Goal: Information Seeking & Learning: Check status

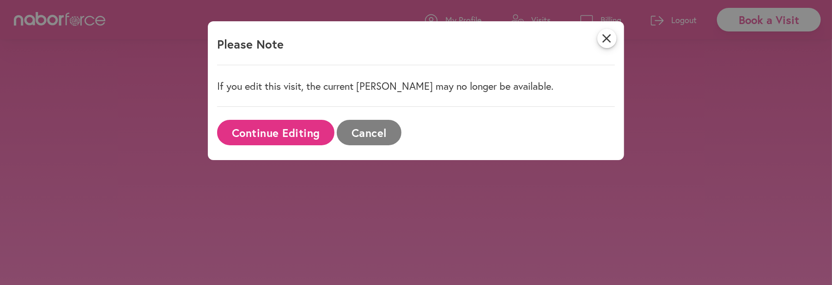
select select "*******"
select select "***"
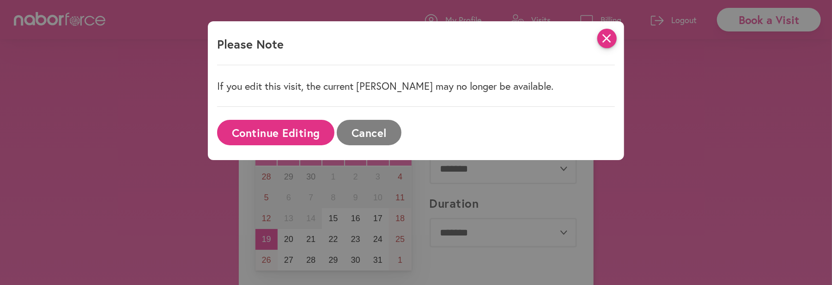
click at [616, 33] on icon "close" at bounding box center [607, 38] width 19 height 19
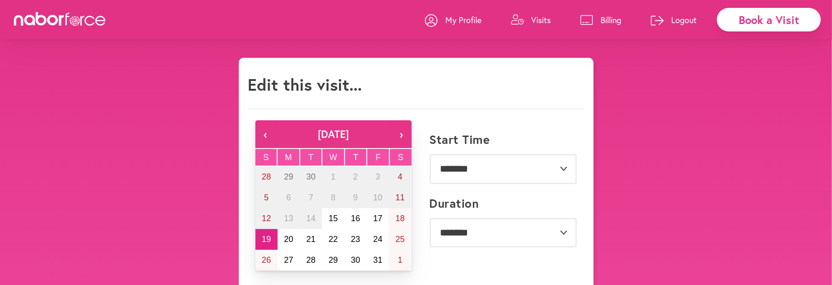
click at [613, 18] on p "Billing" at bounding box center [611, 19] width 21 height 11
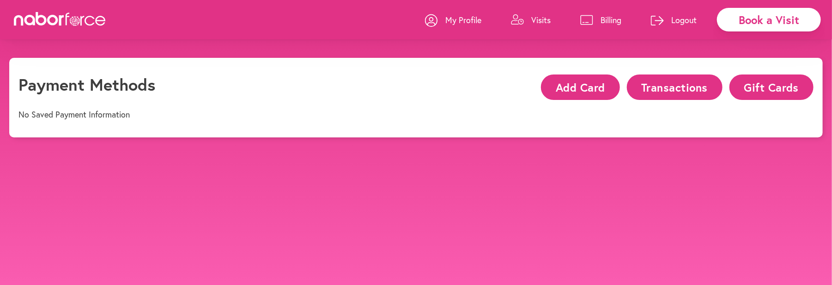
click at [545, 21] on p "Visits" at bounding box center [540, 19] width 19 height 11
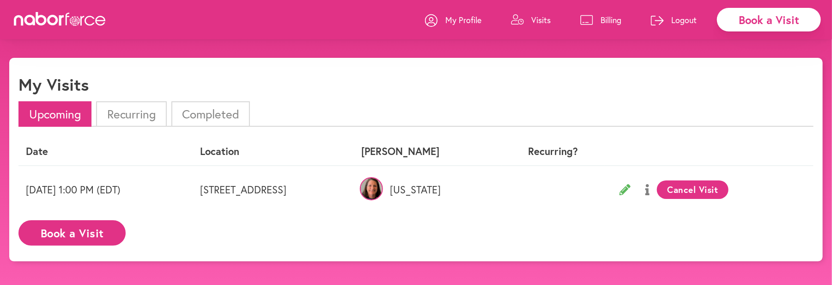
click at [609, 16] on p "Billing" at bounding box center [611, 19] width 21 height 11
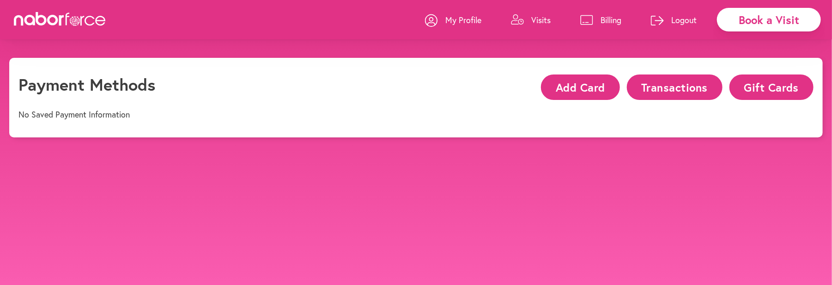
click at [664, 88] on button "Transactions" at bounding box center [675, 86] width 96 height 25
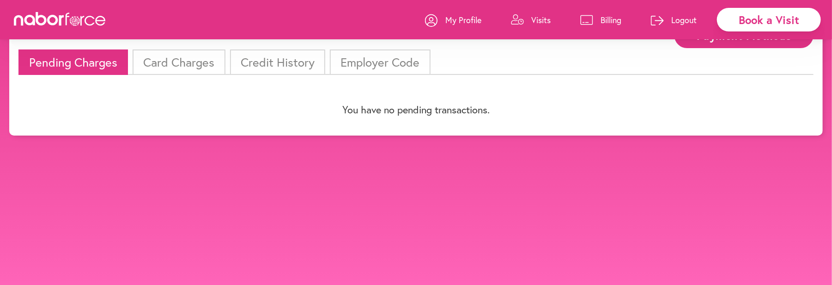
scroll to position [58, 0]
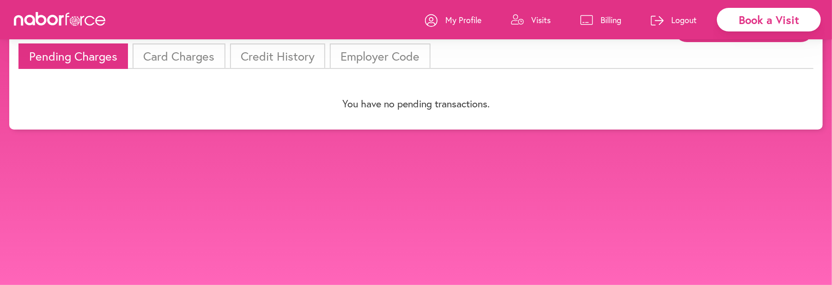
click at [104, 55] on li "Pending Charges" at bounding box center [73, 55] width 110 height 25
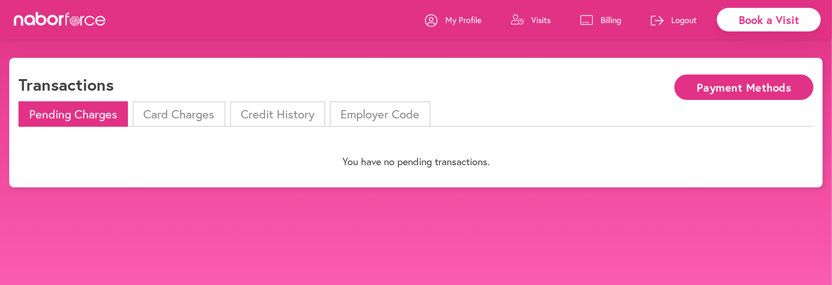
click at [180, 113] on li "Card Charges" at bounding box center [179, 113] width 92 height 25
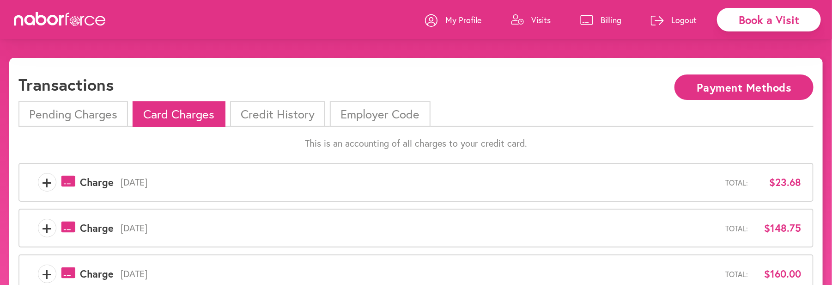
click at [265, 111] on li "Credit History" at bounding box center [277, 113] width 95 height 25
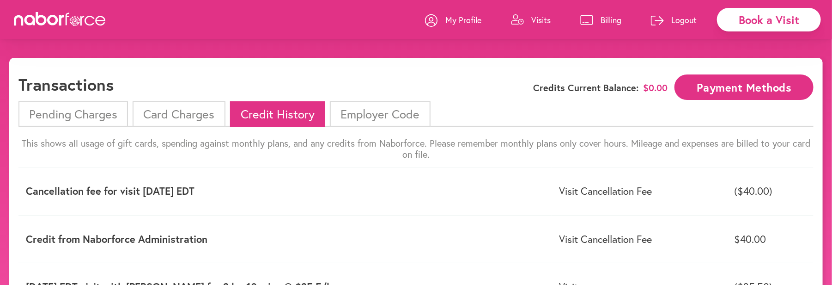
click at [605, 19] on p "Billing" at bounding box center [611, 19] width 21 height 11
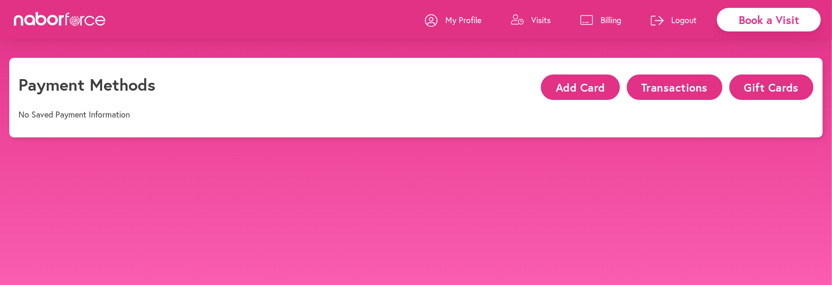
click at [668, 76] on button "Transactions" at bounding box center [675, 86] width 96 height 25
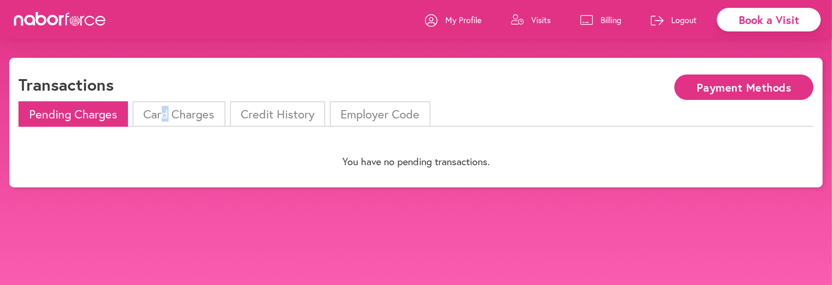
click at [164, 114] on li "Card Charges" at bounding box center [179, 113] width 92 height 25
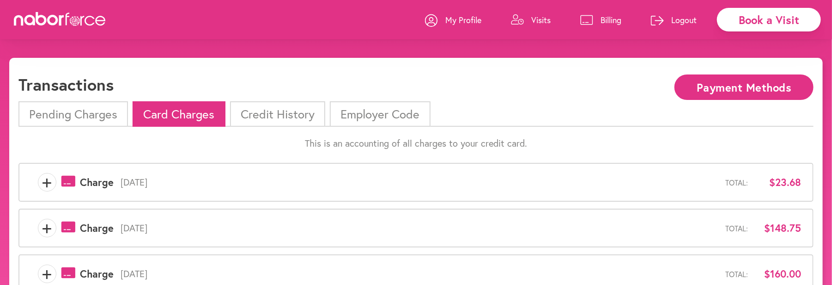
click at [525, 222] on span "[DATE]" at bounding box center [420, 227] width 612 height 11
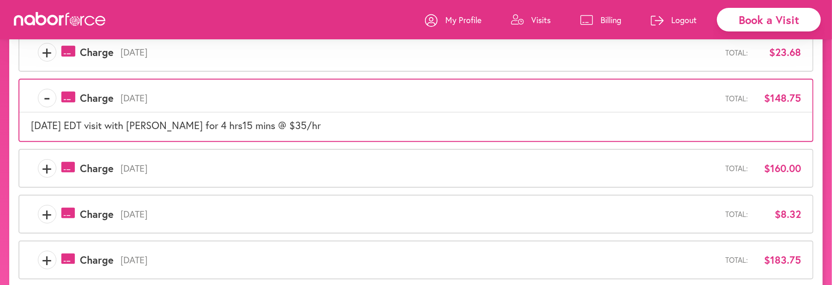
scroll to position [139, 0]
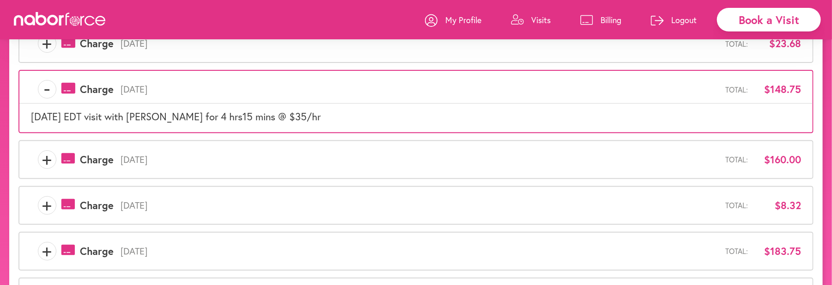
click at [188, 154] on span "[DATE]" at bounding box center [420, 159] width 612 height 11
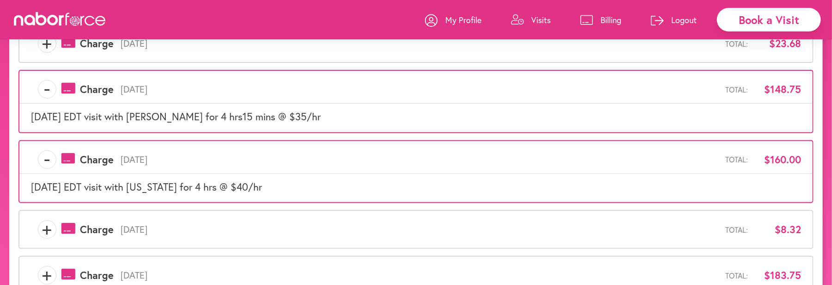
click at [178, 228] on span "[DATE]" at bounding box center [420, 229] width 612 height 11
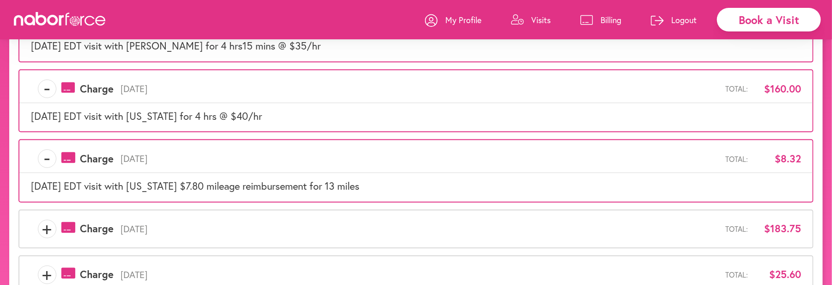
scroll to position [231, 0]
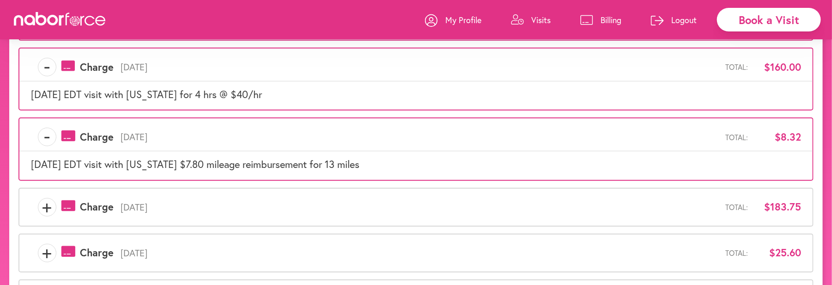
click at [184, 202] on span "[DATE]" at bounding box center [420, 206] width 612 height 11
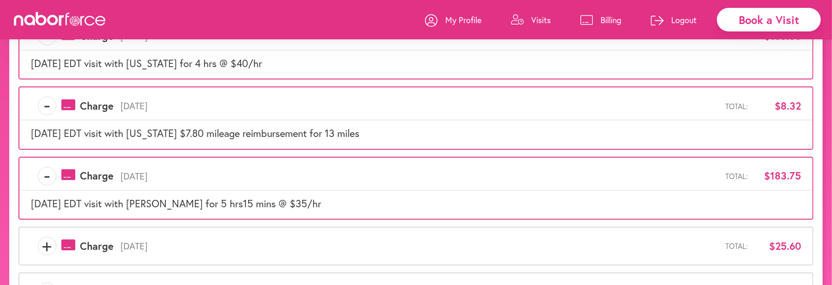
scroll to position [277, 0]
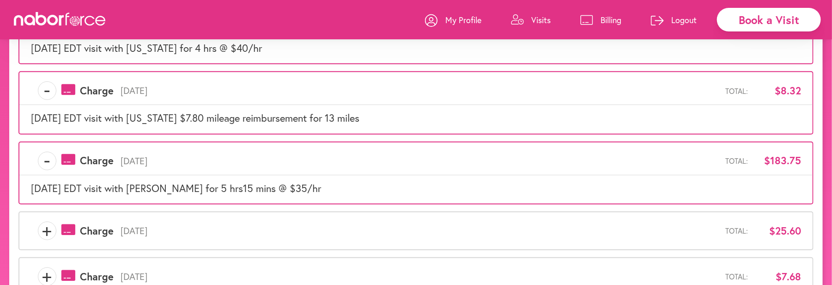
click at [181, 225] on span "[DATE]" at bounding box center [420, 230] width 612 height 11
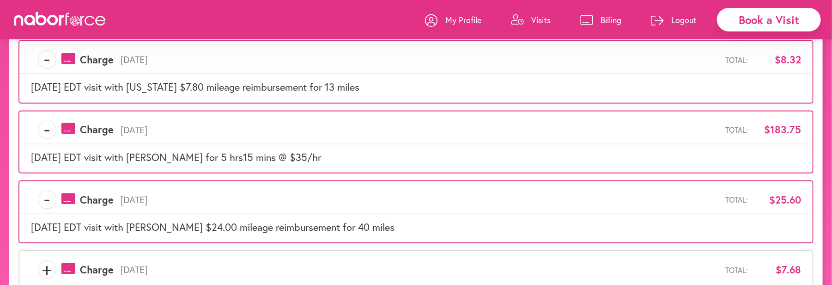
scroll to position [323, 0]
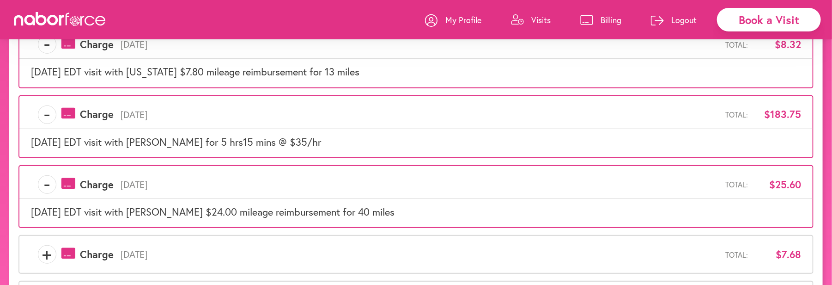
click at [184, 249] on span "[DATE]" at bounding box center [420, 254] width 612 height 11
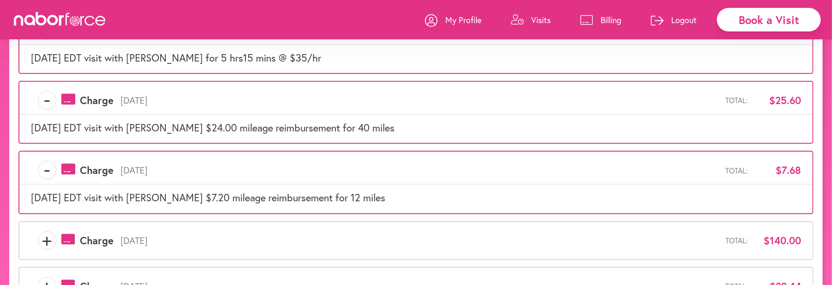
scroll to position [416, 0]
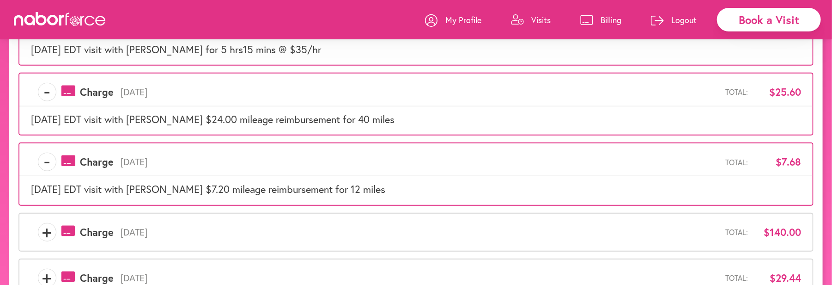
click at [192, 226] on span "[DATE]" at bounding box center [420, 231] width 612 height 11
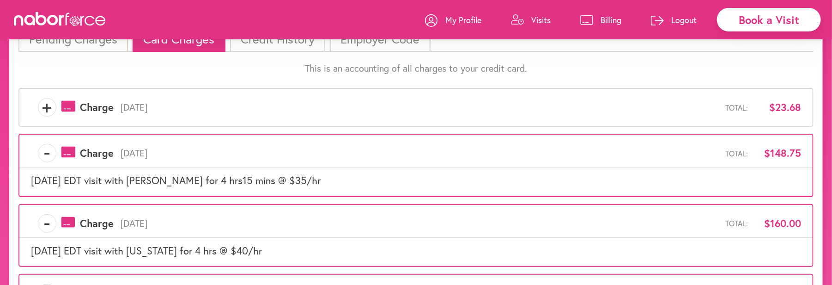
scroll to position [0, 0]
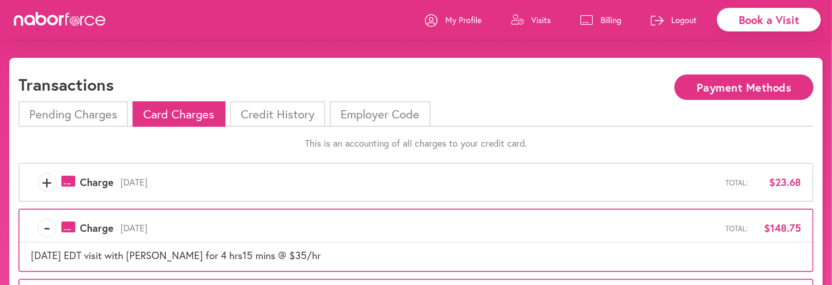
click at [537, 19] on p "Visits" at bounding box center [540, 19] width 19 height 11
